Goal: Check status: Check status

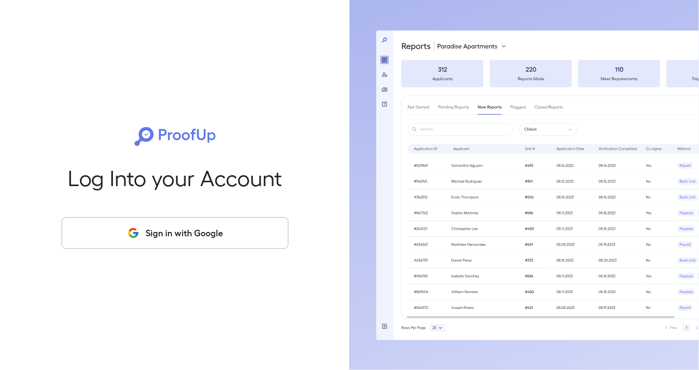
click at [181, 246] on button "Sign in with Google" at bounding box center [175, 233] width 227 height 32
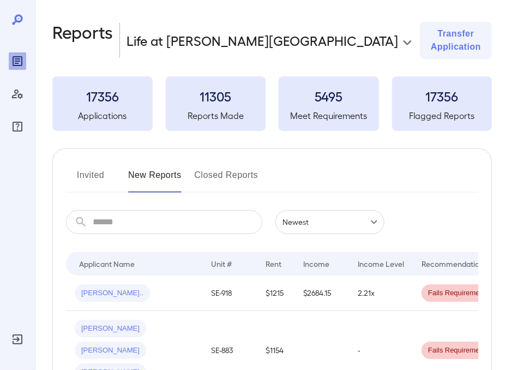
click at [343, 369] on html "**********" at bounding box center [252, 185] width 505 height 370
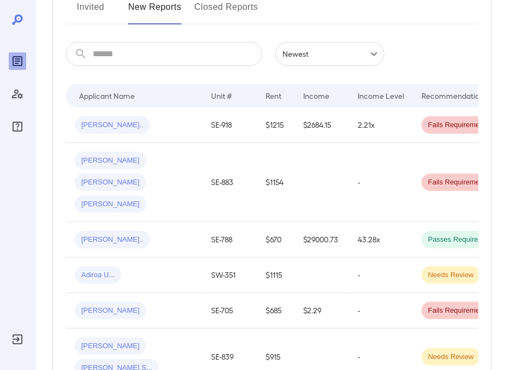
scroll to position [164, 0]
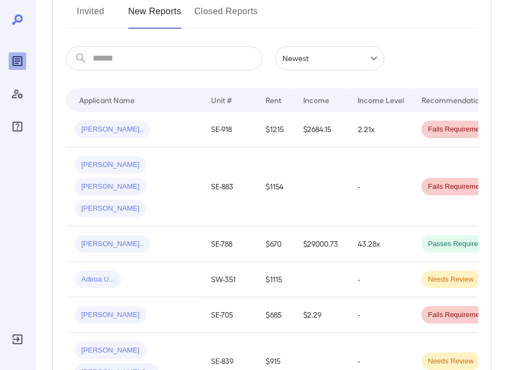
click at [130, 235] on div "[PERSON_NAME].." at bounding box center [134, 243] width 119 height 17
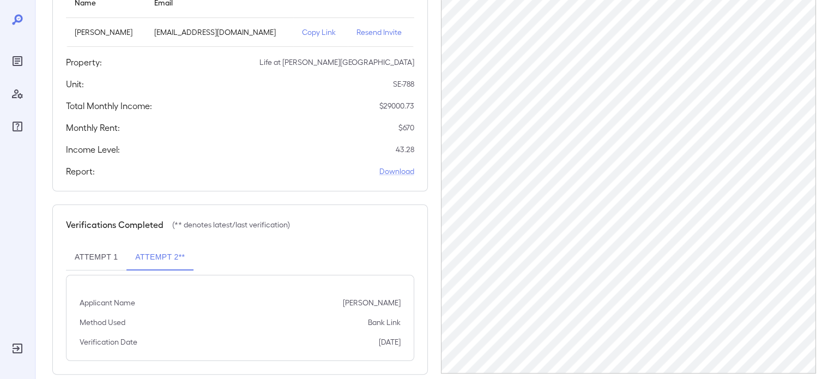
scroll to position [167, 0]
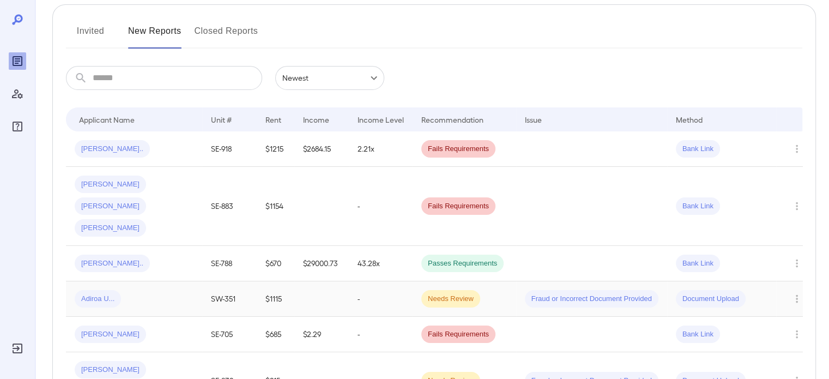
scroll to position [218, 0]
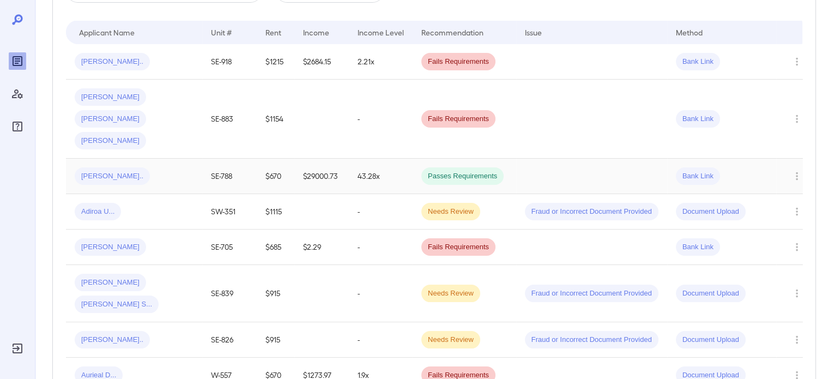
click at [142, 167] on div "[PERSON_NAME].." at bounding box center [134, 175] width 119 height 17
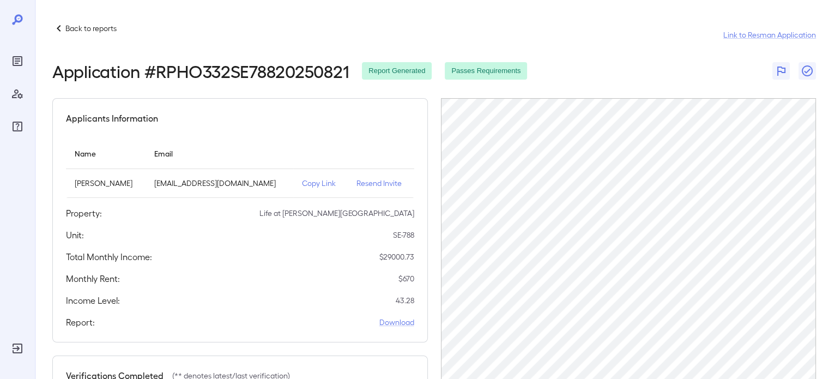
click at [281, 43] on div "Back to reports Link to Resman Application" at bounding box center [434, 35] width 764 height 26
